Goal: Information Seeking & Learning: Learn about a topic

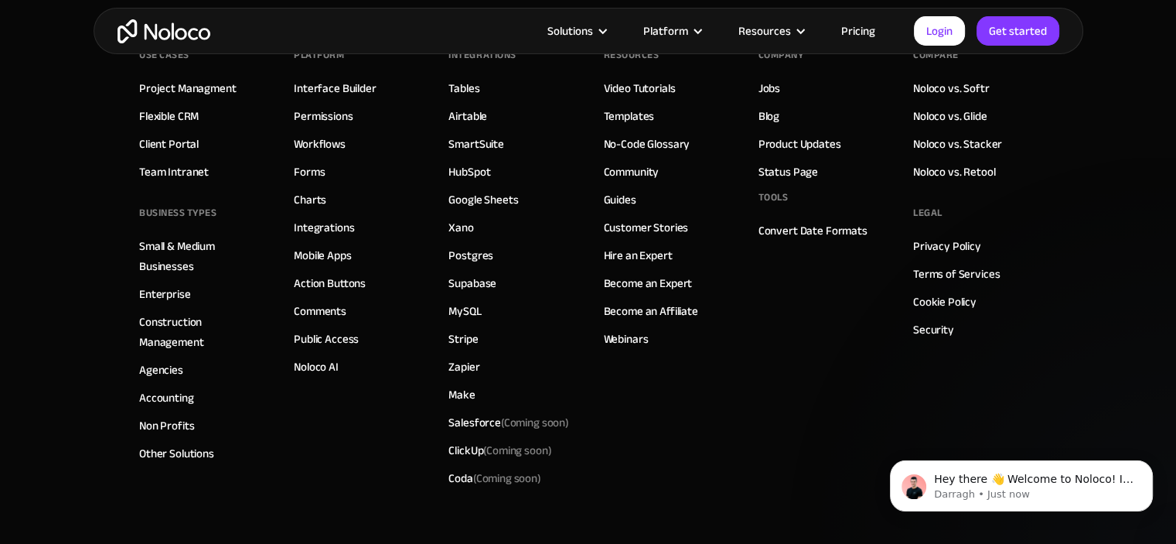
scroll to position [8913, 0]
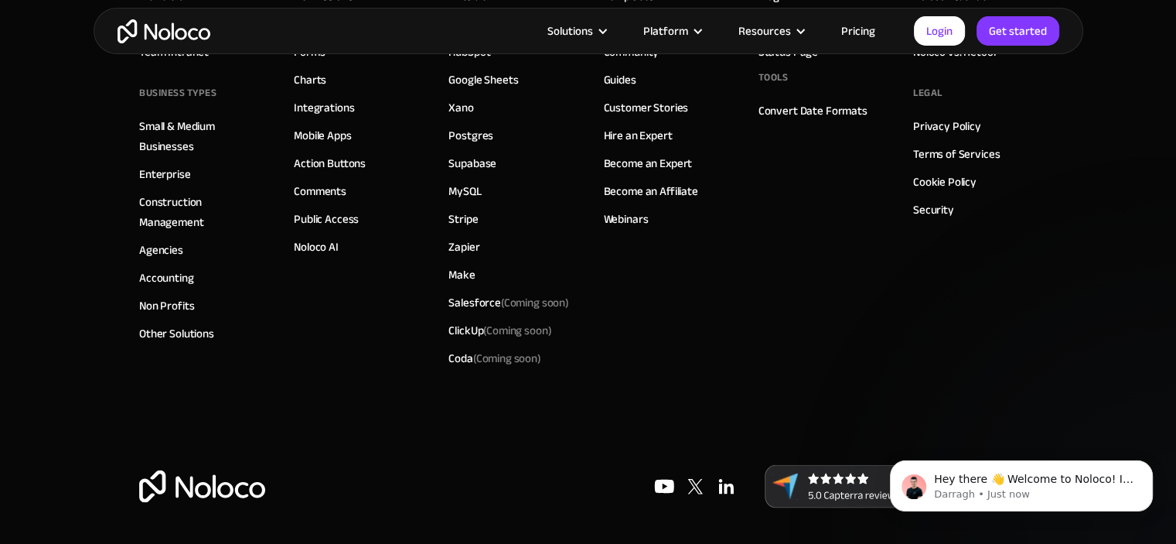
click at [843, 26] on link "Pricing" at bounding box center [858, 31] width 73 height 20
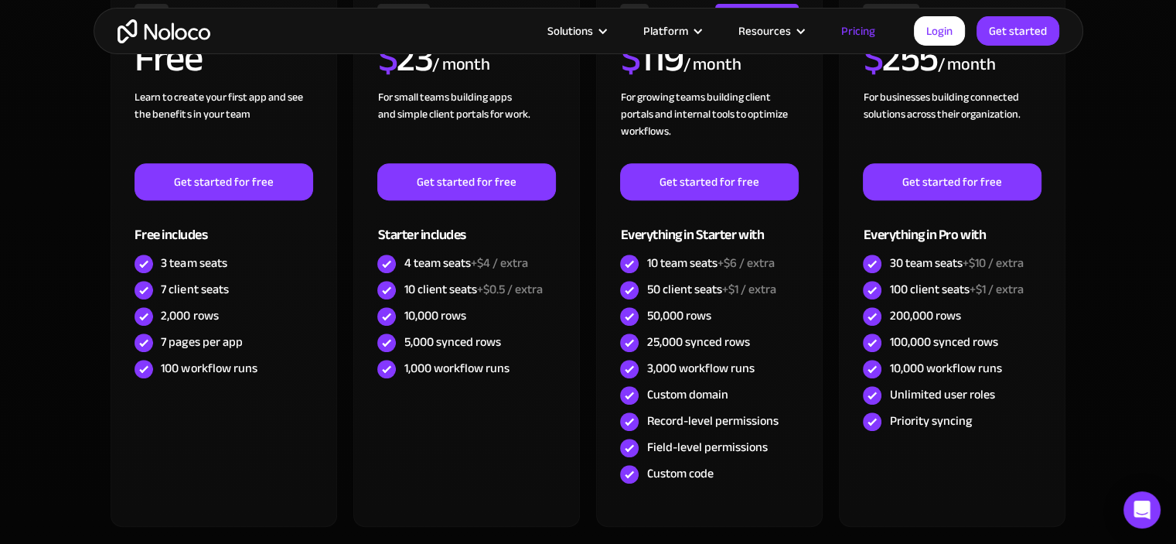
scroll to position [597, 0]
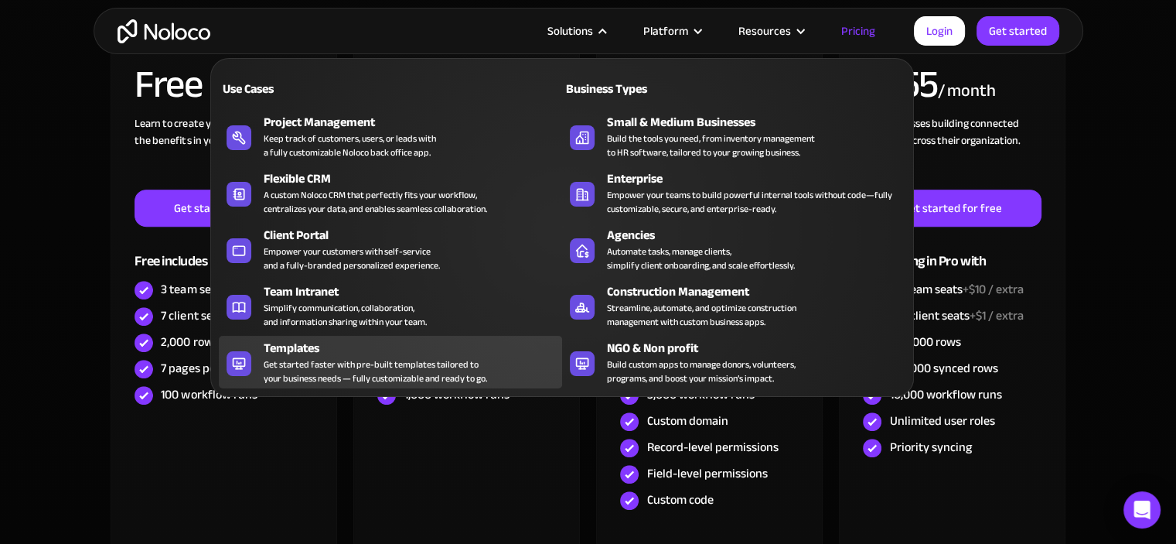
click at [306, 364] on div "Get started faster with pre-built templates tailored to your business needs — f…" at bounding box center [375, 371] width 223 height 28
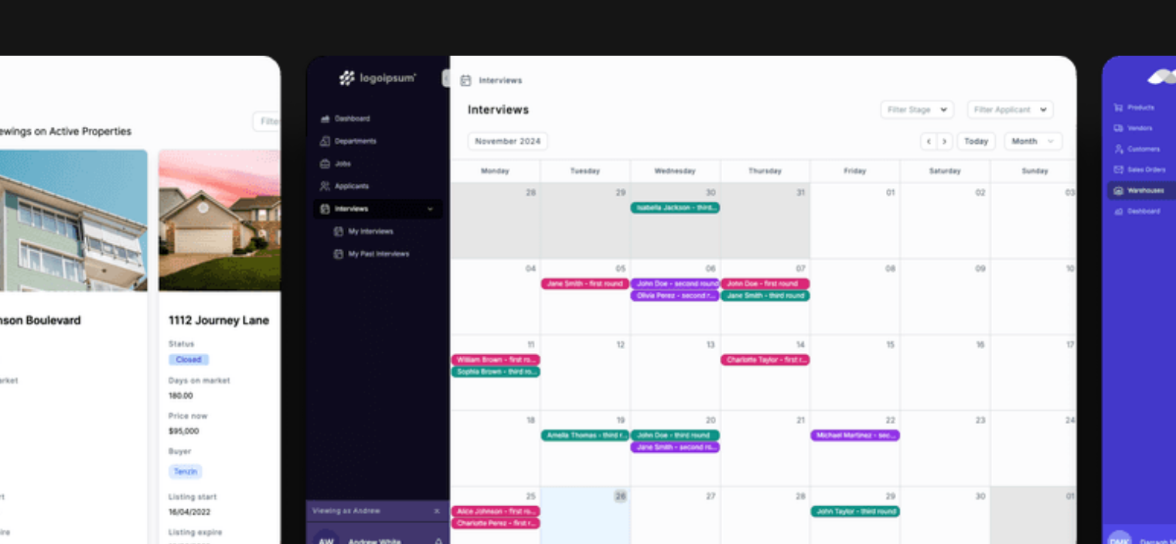
scroll to position [405, 0]
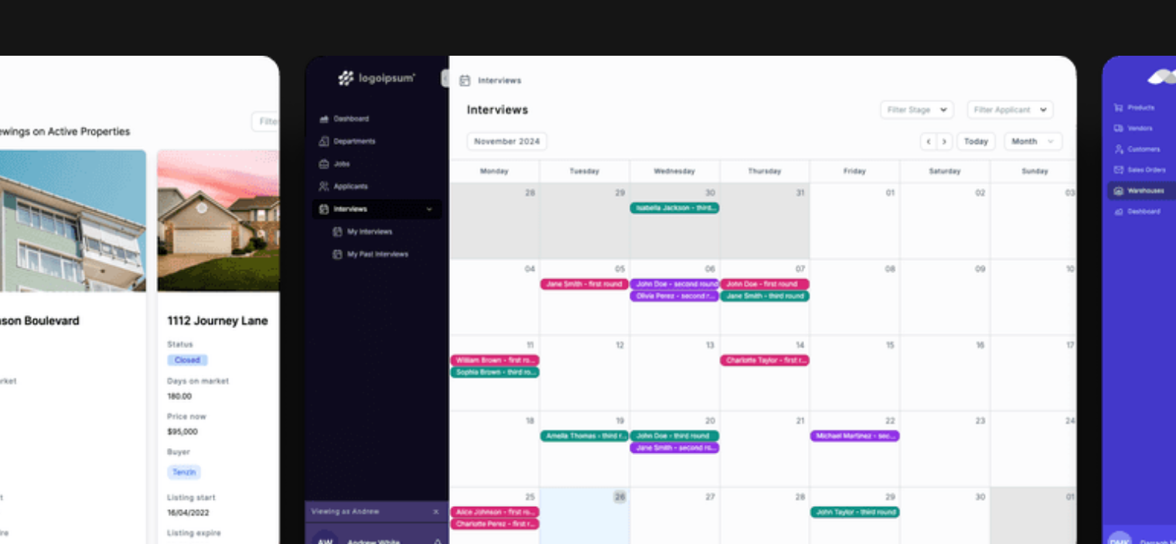
click at [492, 178] on img at bounding box center [588, 268] width 1176 height 298
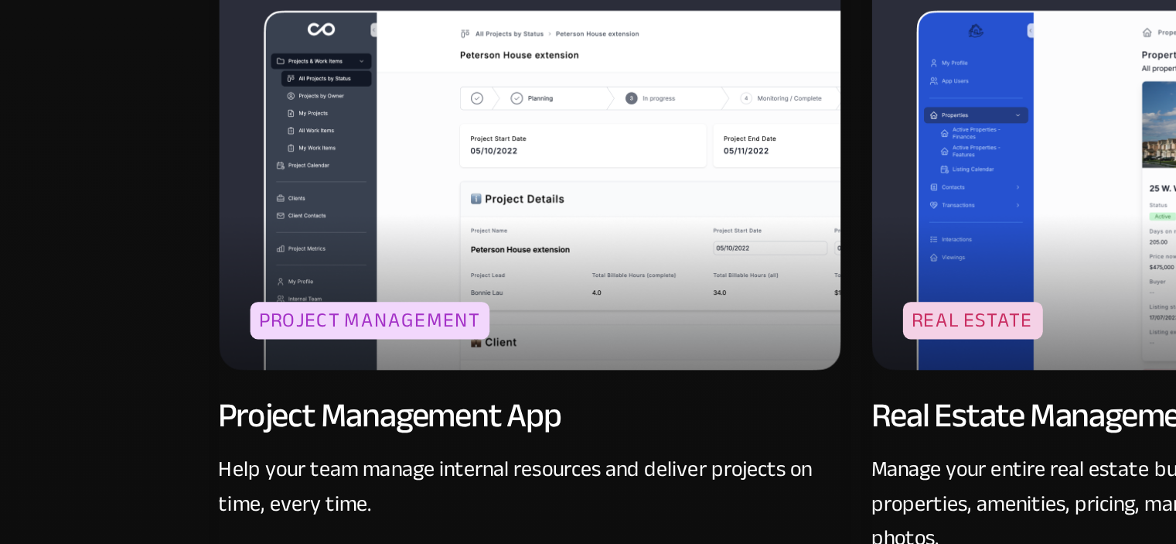
scroll to position [2771, 0]
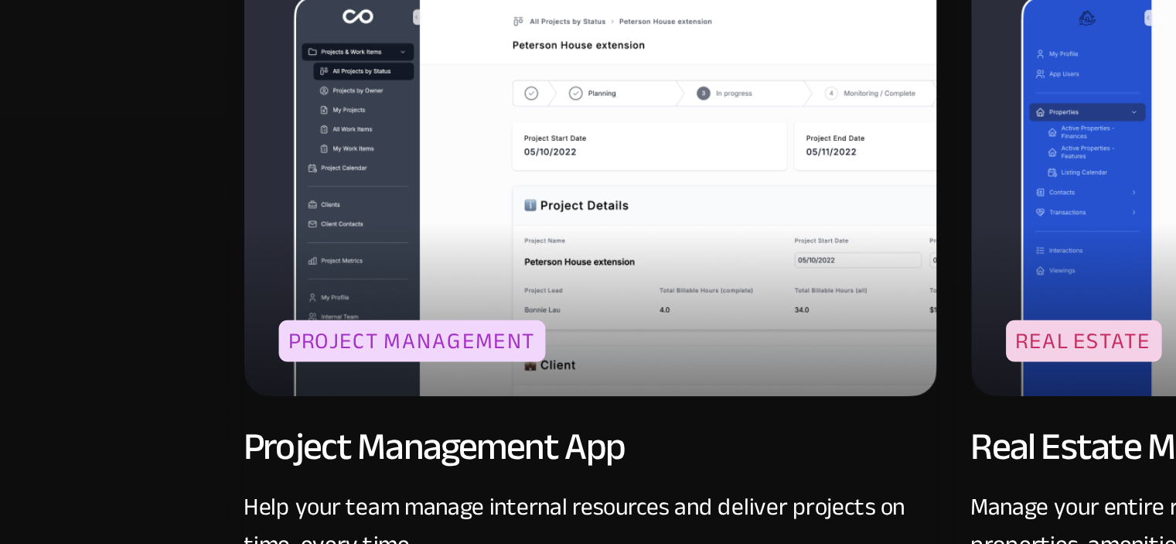
click at [152, 165] on img at bounding box center [263, 155] width 309 height 201
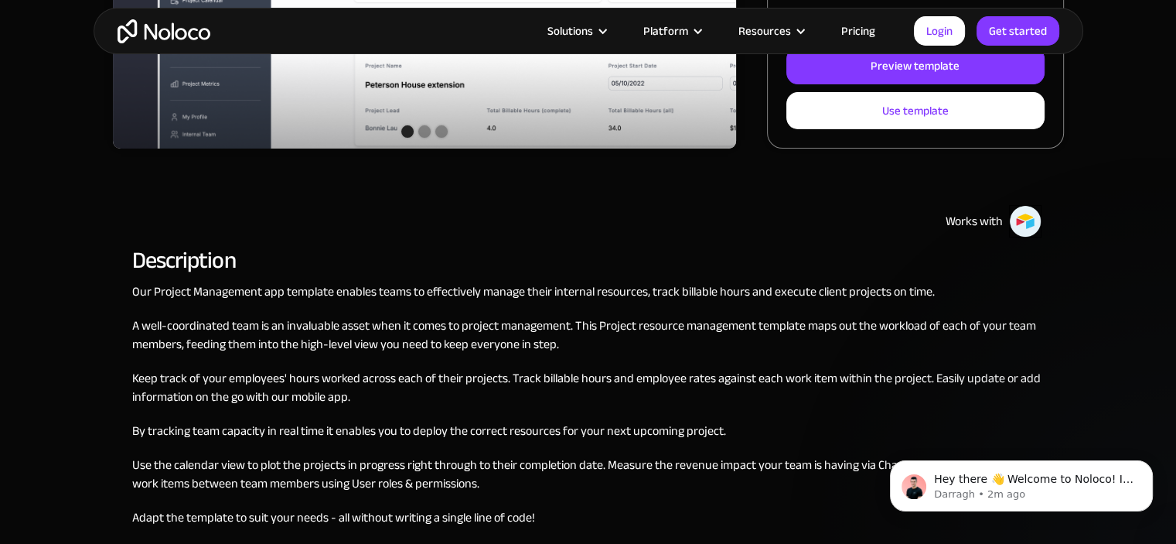
scroll to position [452, 0]
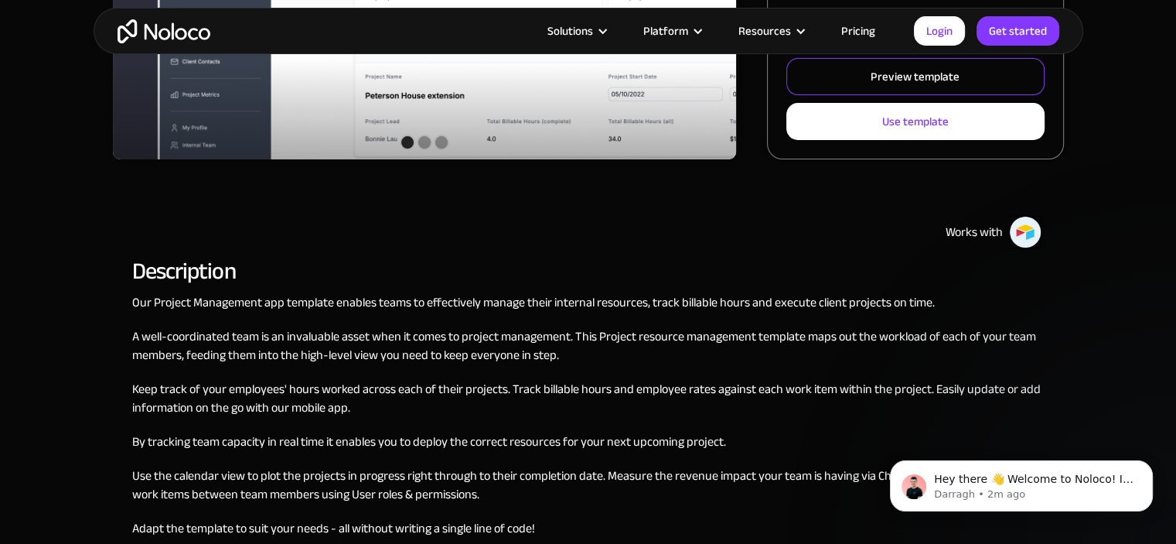
click at [874, 75] on div "Preview template" at bounding box center [915, 76] width 89 height 20
